Goal: Navigation & Orientation: Find specific page/section

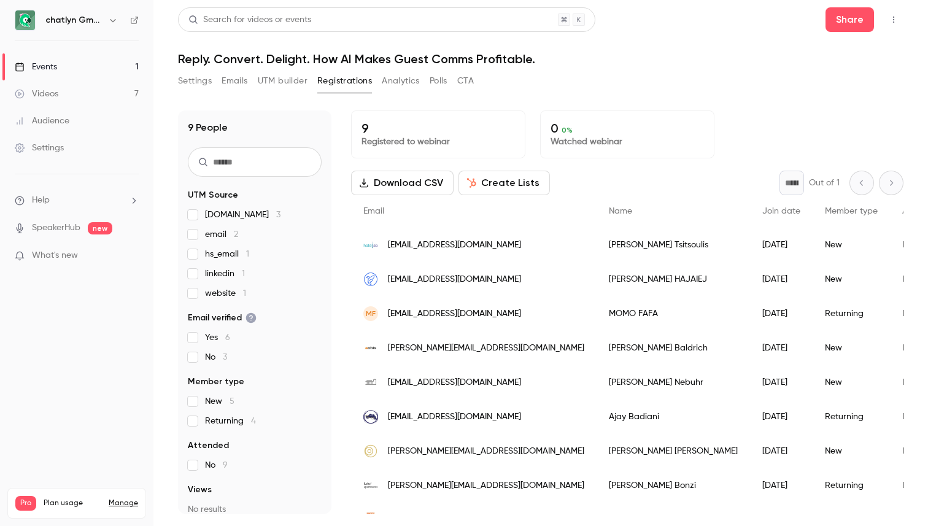
click at [188, 88] on button "Settings" at bounding box center [195, 81] width 34 height 20
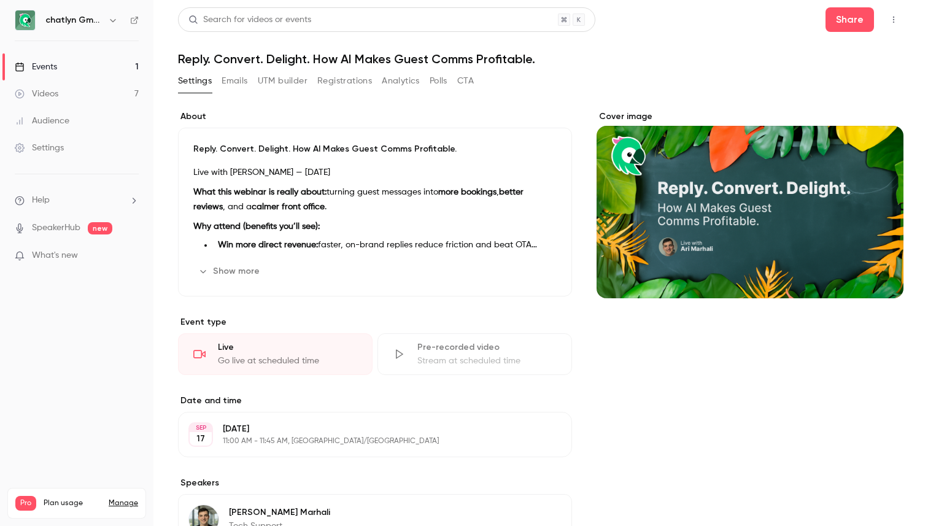
click at [126, 488] on div "Pro Plan usage Manage Videos 7 / 90 Monthly registrants 8 / 100" at bounding box center [76, 503] width 139 height 31
click at [126, 498] on link "Manage" at bounding box center [123, 503] width 29 height 10
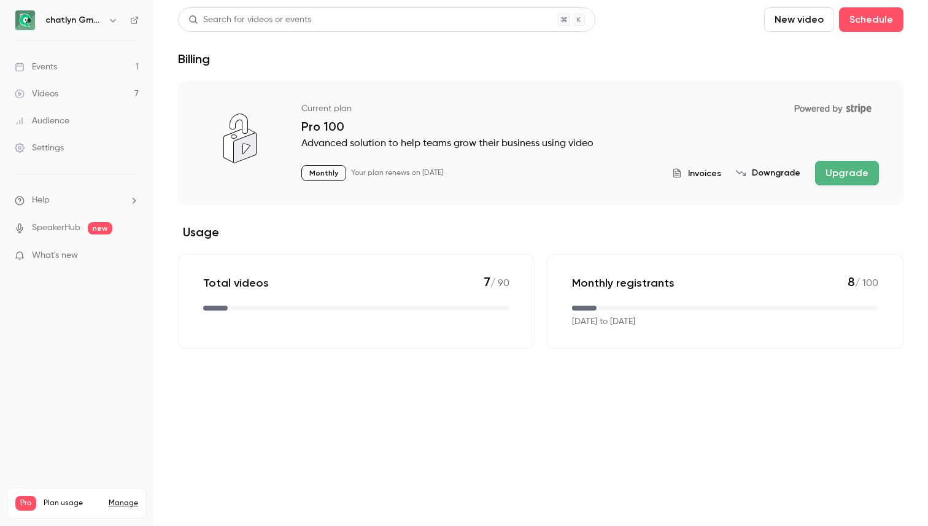
click at [53, 69] on div "Events" at bounding box center [36, 67] width 42 height 12
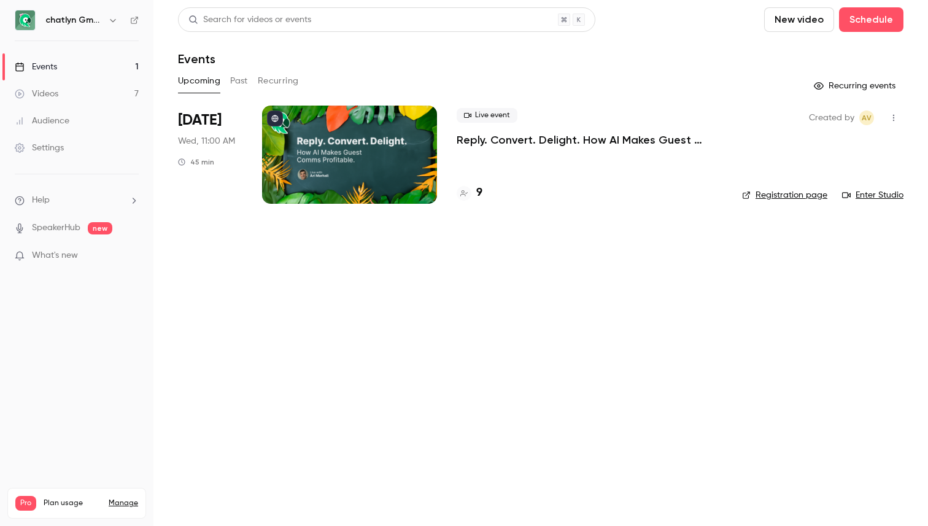
click at [39, 161] on ul "Events 1 Videos 7 Audience Settings" at bounding box center [76, 107] width 153 height 133
click at [39, 157] on link "Settings" at bounding box center [76, 147] width 153 height 27
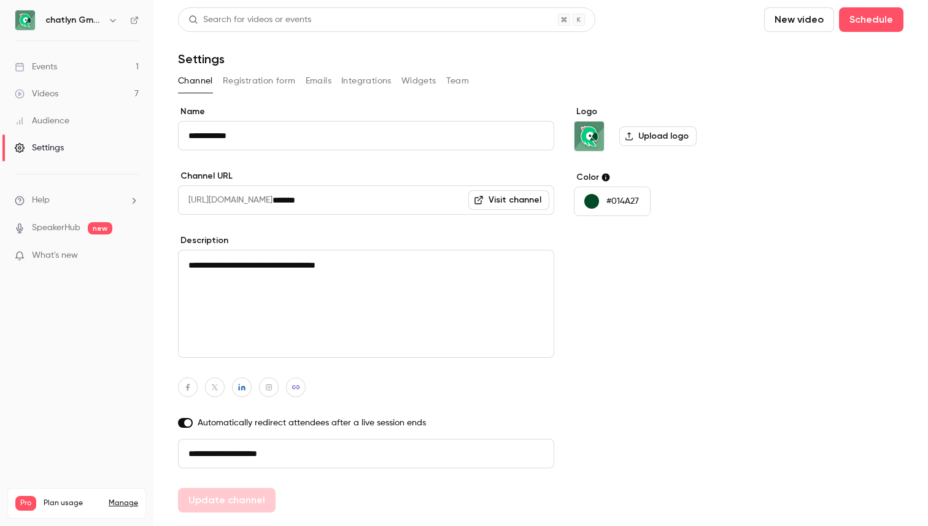
click at [328, 73] on button "Emails" at bounding box center [319, 81] width 26 height 20
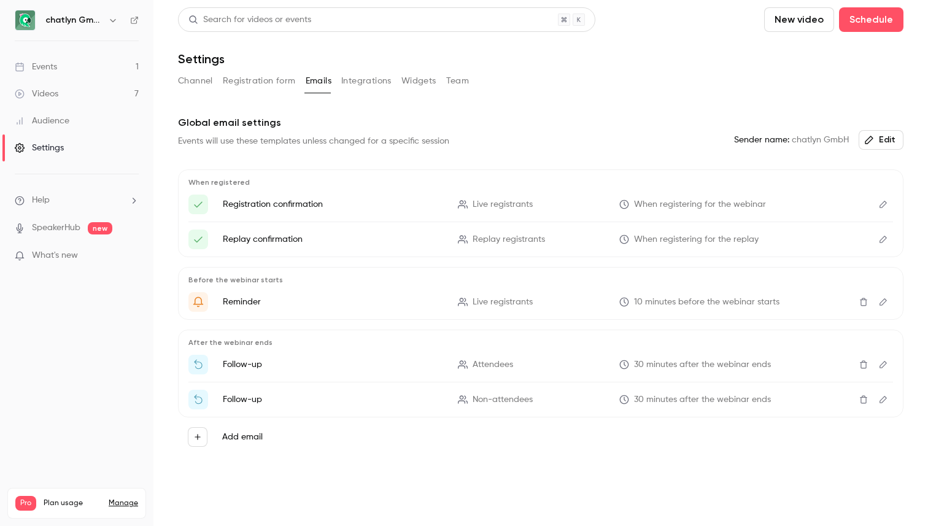
click at [446, 77] on button "Team" at bounding box center [457, 81] width 23 height 20
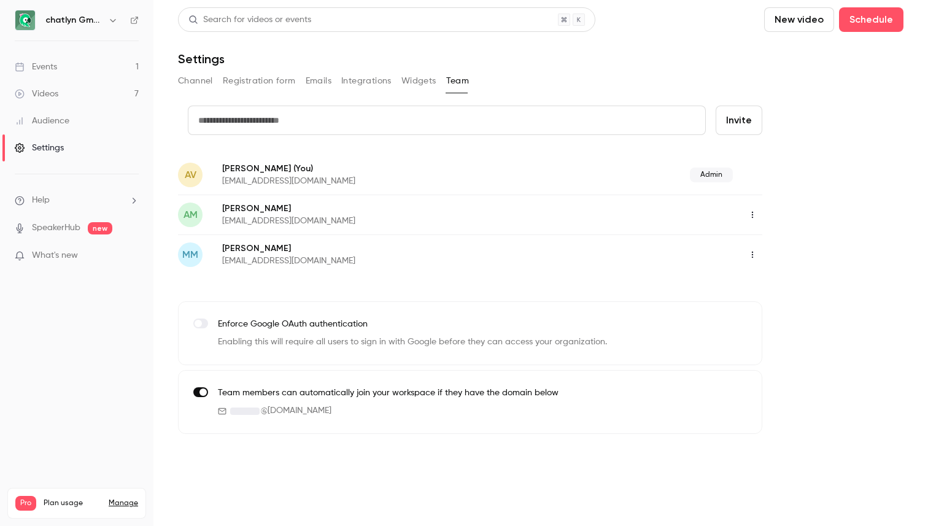
click at [753, 208] on button "button" at bounding box center [753, 215] width 20 height 20
click at [199, 81] on div at bounding box center [464, 263] width 928 height 526
click at [110, 58] on link "Events 1" at bounding box center [76, 66] width 153 height 27
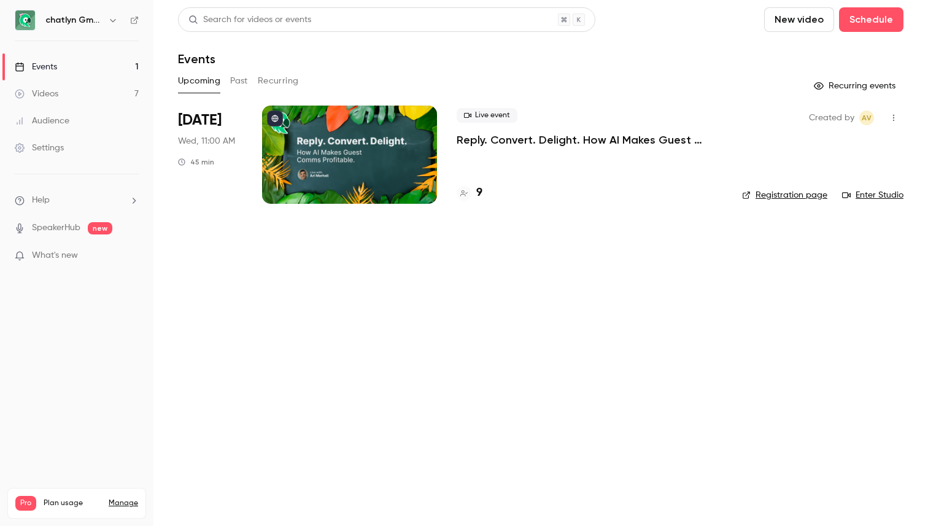
click at [109, 98] on link "Videos 7" at bounding box center [76, 93] width 153 height 27
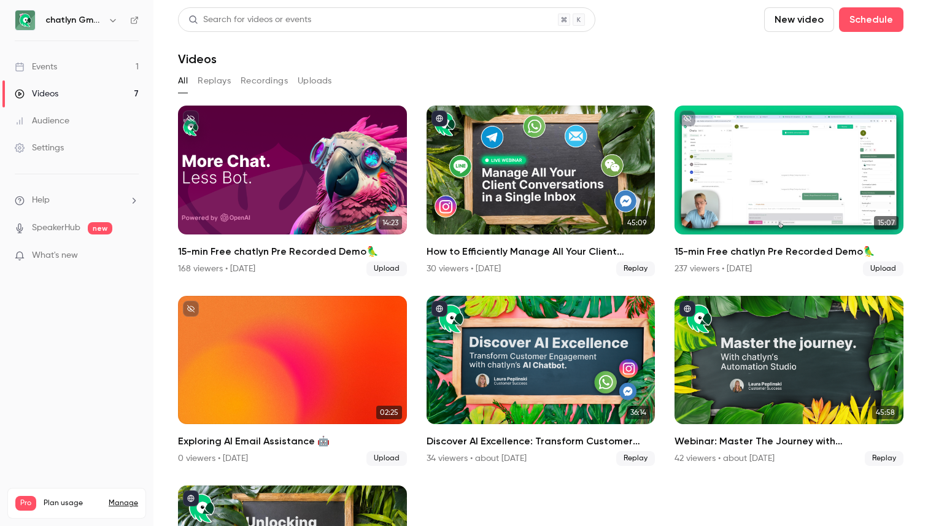
click at [88, 62] on link "Events 1" at bounding box center [76, 66] width 153 height 27
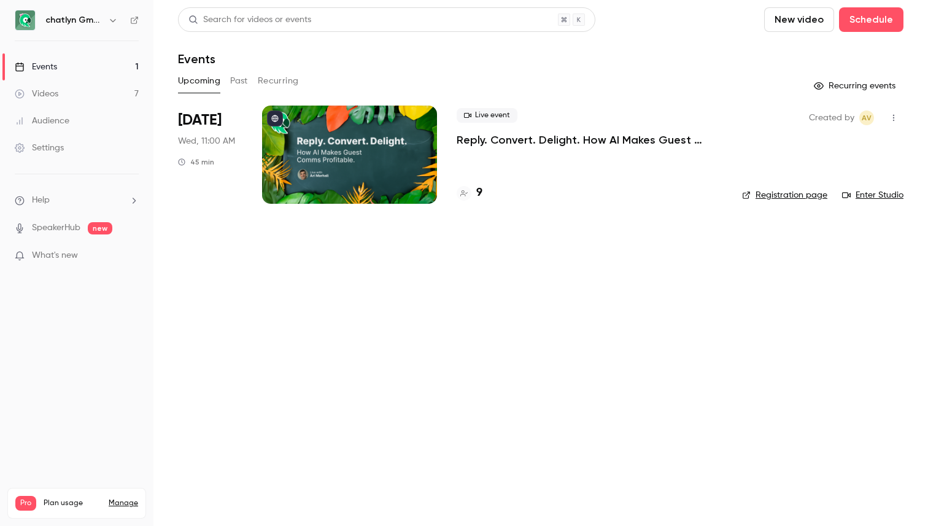
click at [894, 195] on link "Enter Studio" at bounding box center [872, 195] width 61 height 12
